Goal: Task Accomplishment & Management: Manage account settings

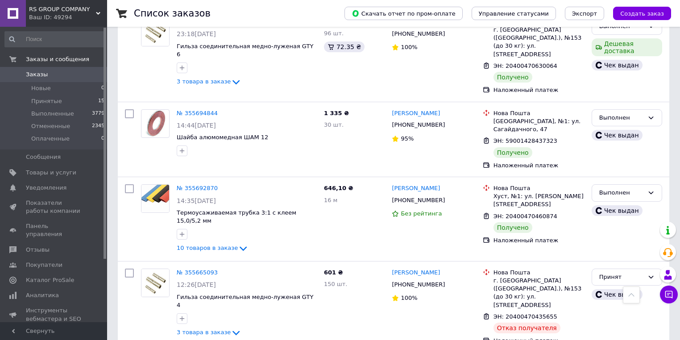
scroll to position [2606, 0]
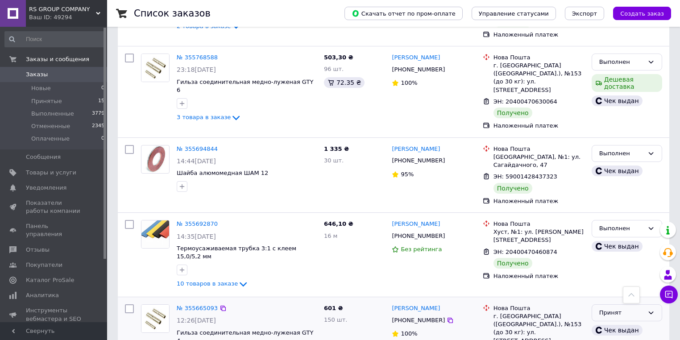
click at [643, 308] on div "Принят" at bounding box center [621, 312] width 45 height 9
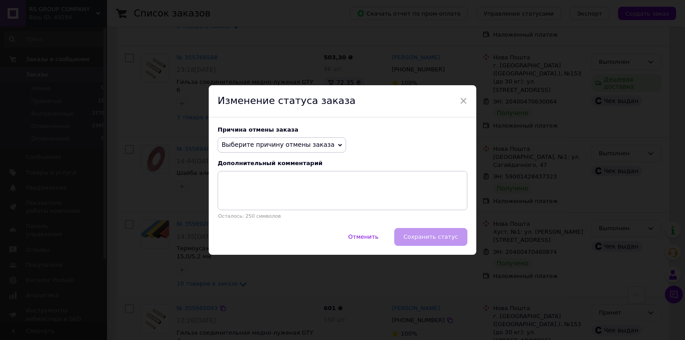
click at [270, 145] on span "Выберите причину отмены заказа" at bounding box center [278, 144] width 113 height 7
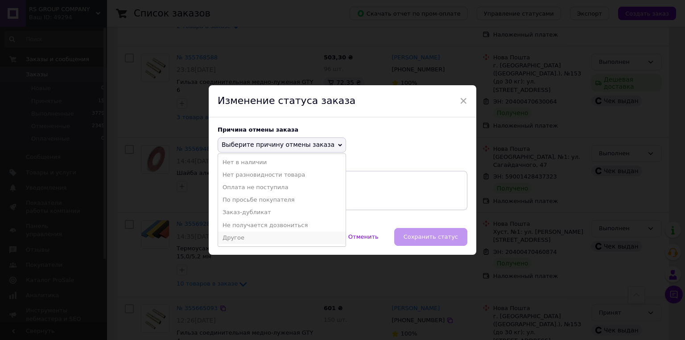
click at [252, 236] on li "Другое" at bounding box center [282, 238] width 128 height 12
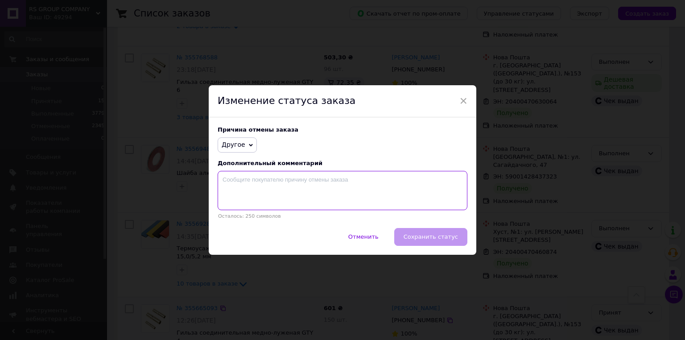
click at [270, 181] on textarea at bounding box center [343, 190] width 250 height 39
type textarea "[PERSON_NAME] отказался от товара"
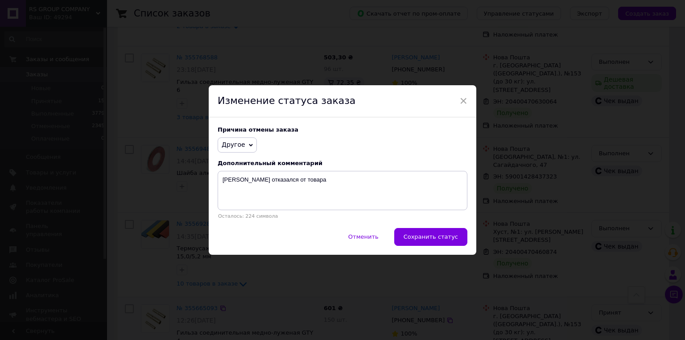
click at [445, 238] on span "Сохранить статус" at bounding box center [431, 236] width 54 height 7
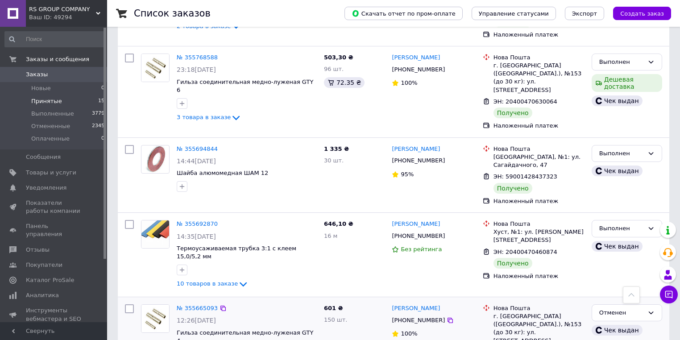
click at [54, 102] on span "Принятые" at bounding box center [46, 101] width 31 height 8
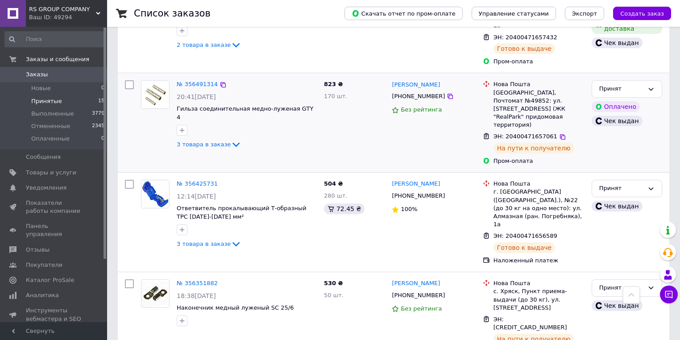
scroll to position [607, 0]
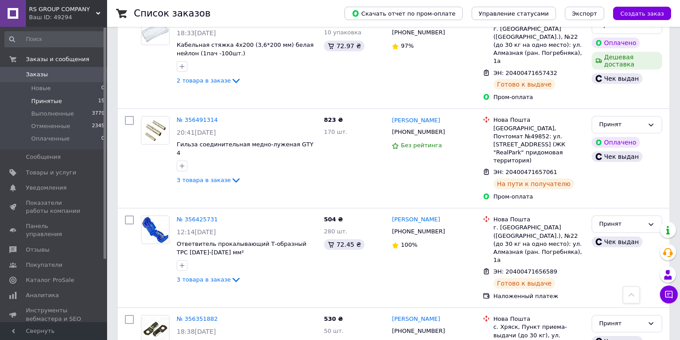
click at [37, 75] on span "Заказы" at bounding box center [37, 74] width 22 height 8
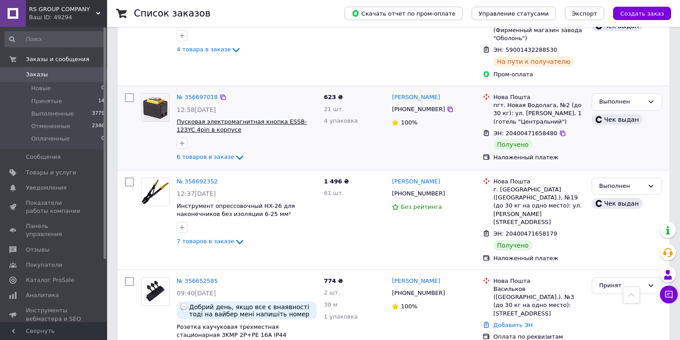
scroll to position [571, 0]
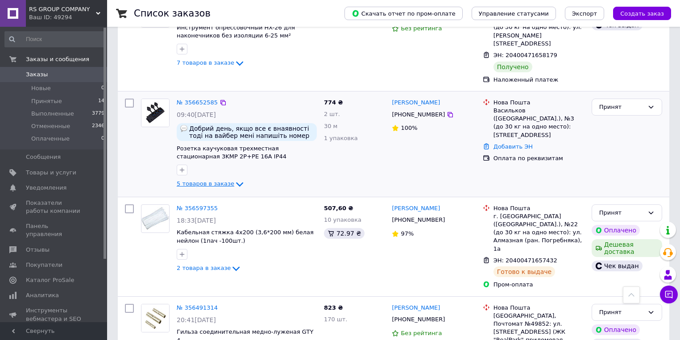
click at [210, 180] on span "5 товаров в заказе" at bounding box center [206, 183] width 58 height 7
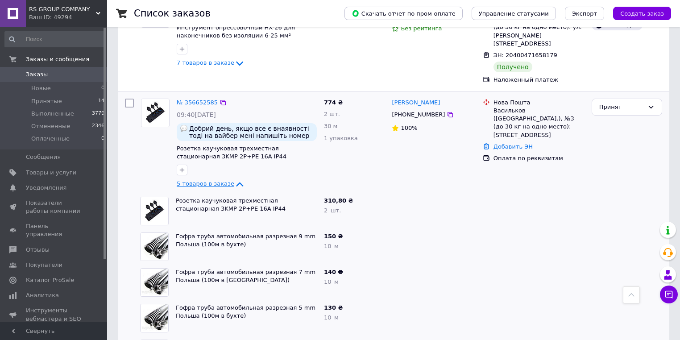
click at [215, 180] on span "5 товаров в заказе" at bounding box center [206, 183] width 58 height 7
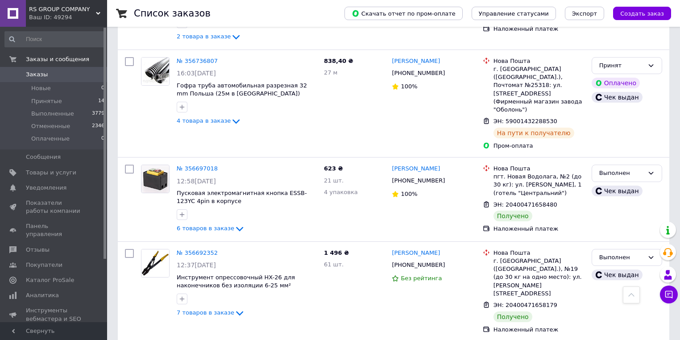
scroll to position [250, 0]
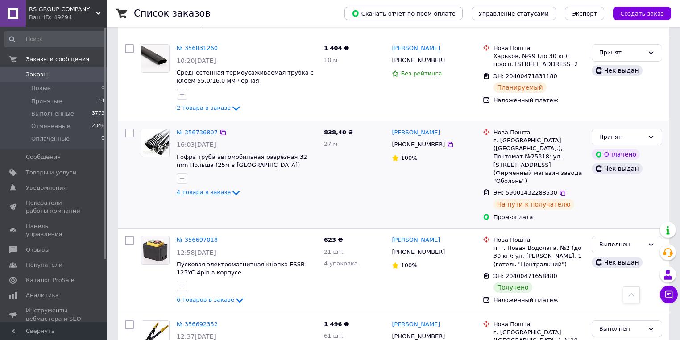
click at [218, 191] on span "4 товара в заказе" at bounding box center [204, 192] width 54 height 7
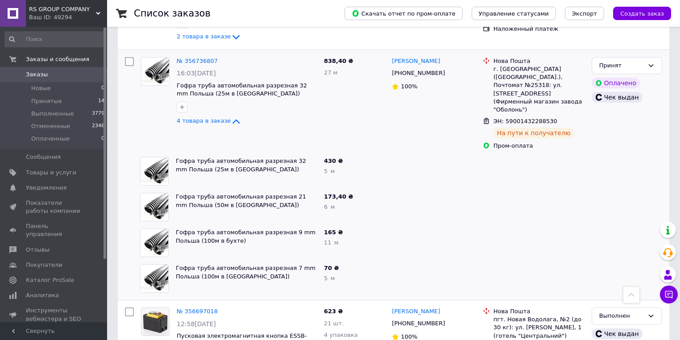
scroll to position [357, 0]
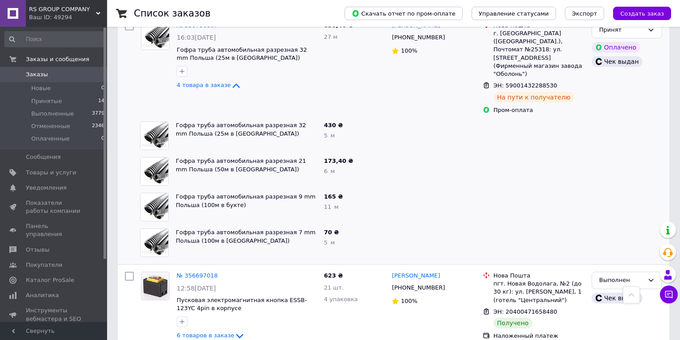
drag, startPoint x: 216, startPoint y: 84, endPoint x: 339, endPoint y: 232, distance: 192.6
click at [216, 84] on span "4 товара в заказе" at bounding box center [204, 85] width 54 height 7
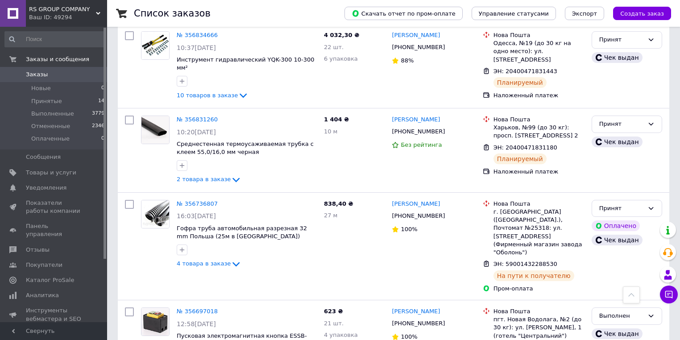
scroll to position [0, 0]
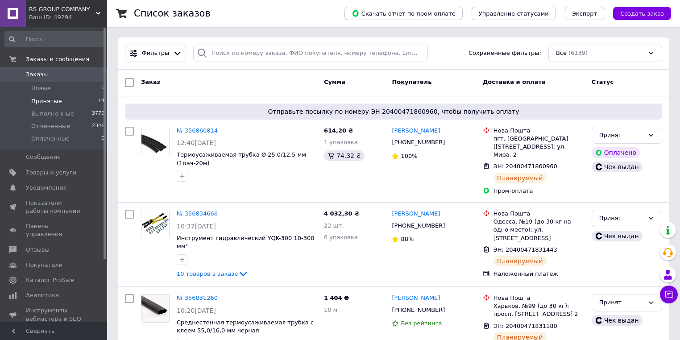
click at [57, 100] on span "Принятые" at bounding box center [46, 101] width 31 height 8
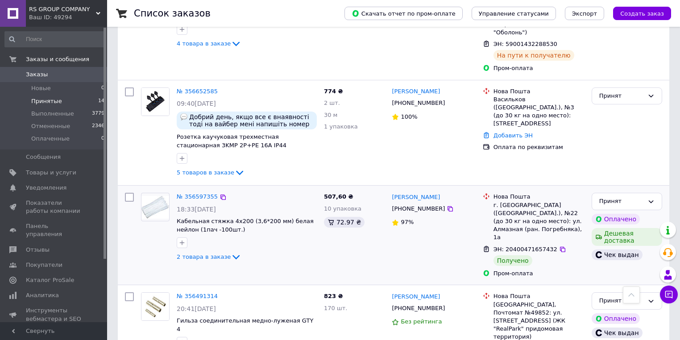
scroll to position [288, 0]
